Goal: Check status

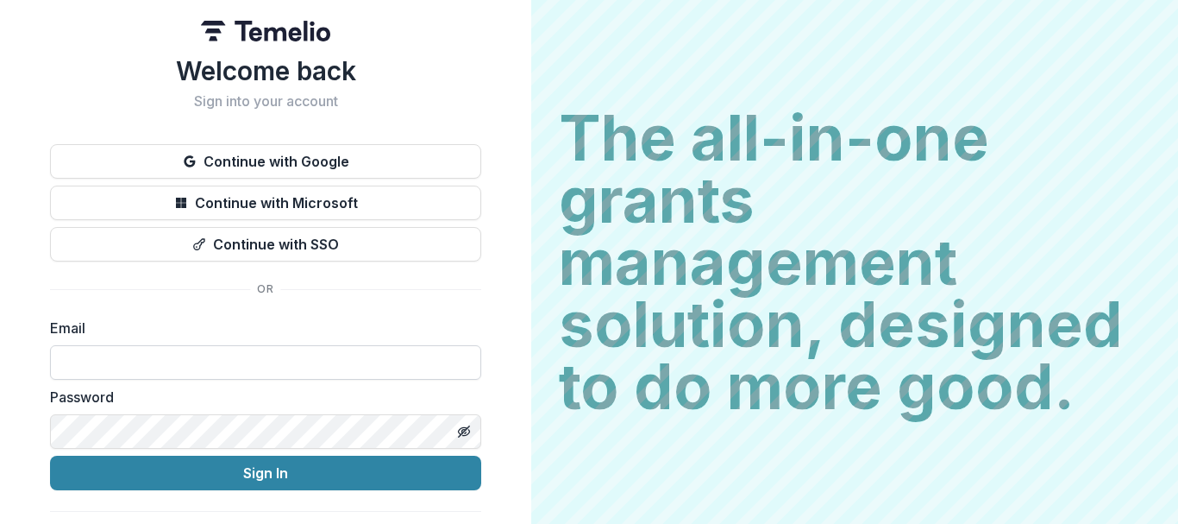
click at [289, 370] on input at bounding box center [265, 362] width 431 height 35
type input "**********"
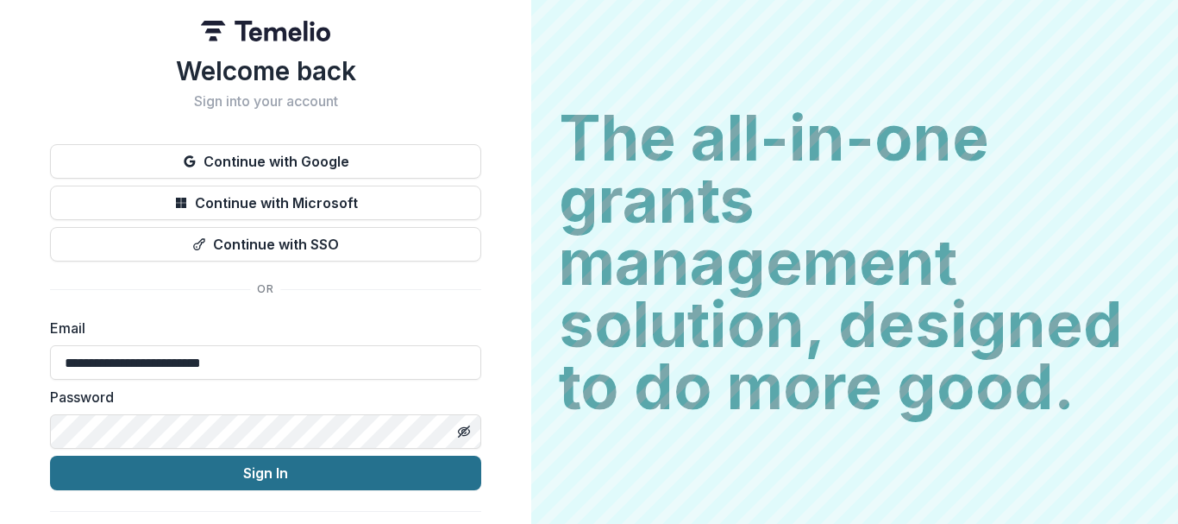
click at [255, 474] on button "Sign In" at bounding box center [265, 472] width 431 height 35
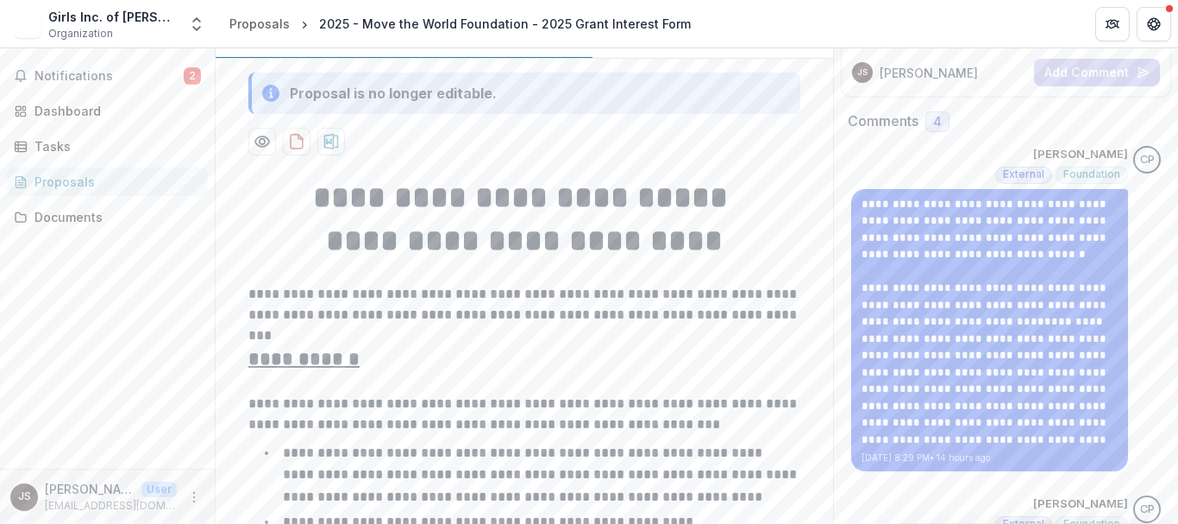
scroll to position [345, 0]
